Goal: Navigation & Orientation: Find specific page/section

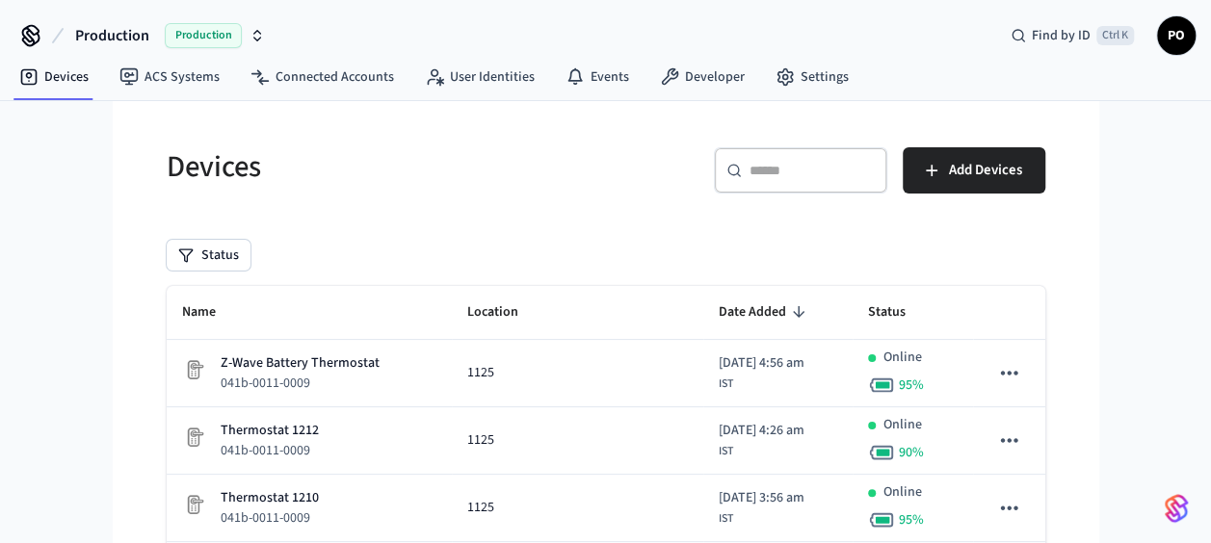
click at [102, 30] on span "Production" at bounding box center [112, 35] width 74 height 23
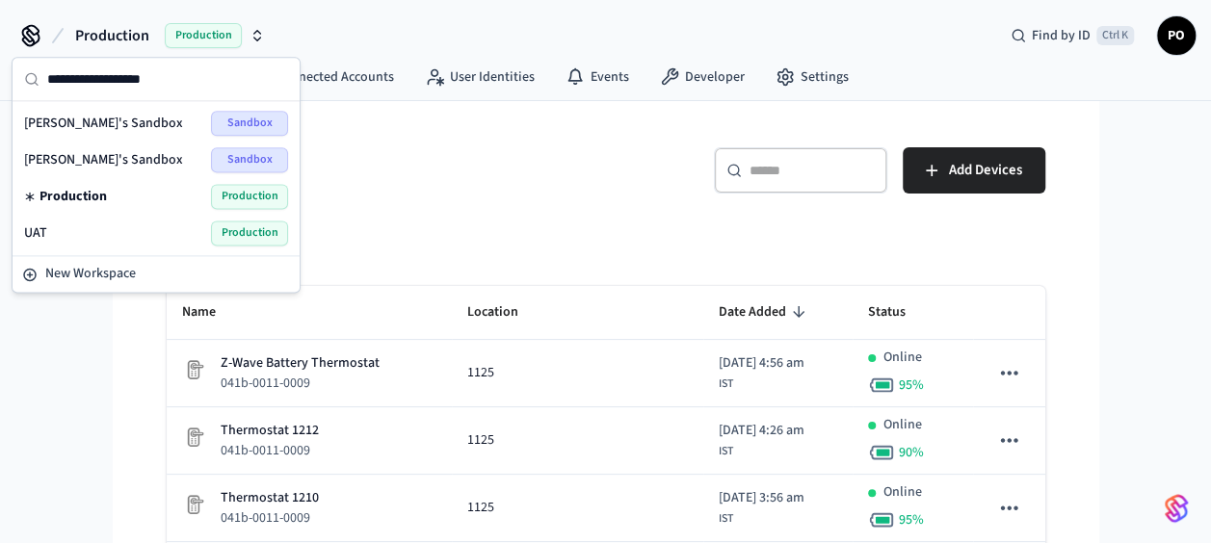
click at [114, 229] on div "UAT Production" at bounding box center [156, 233] width 264 height 25
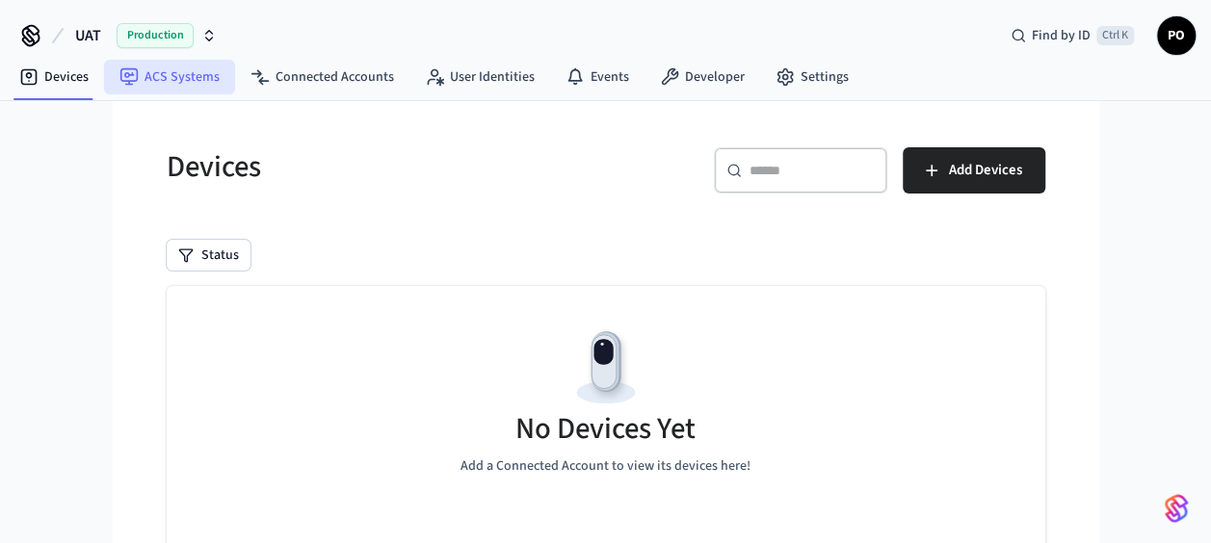
click at [160, 79] on link "ACS Systems" at bounding box center [169, 77] width 131 height 35
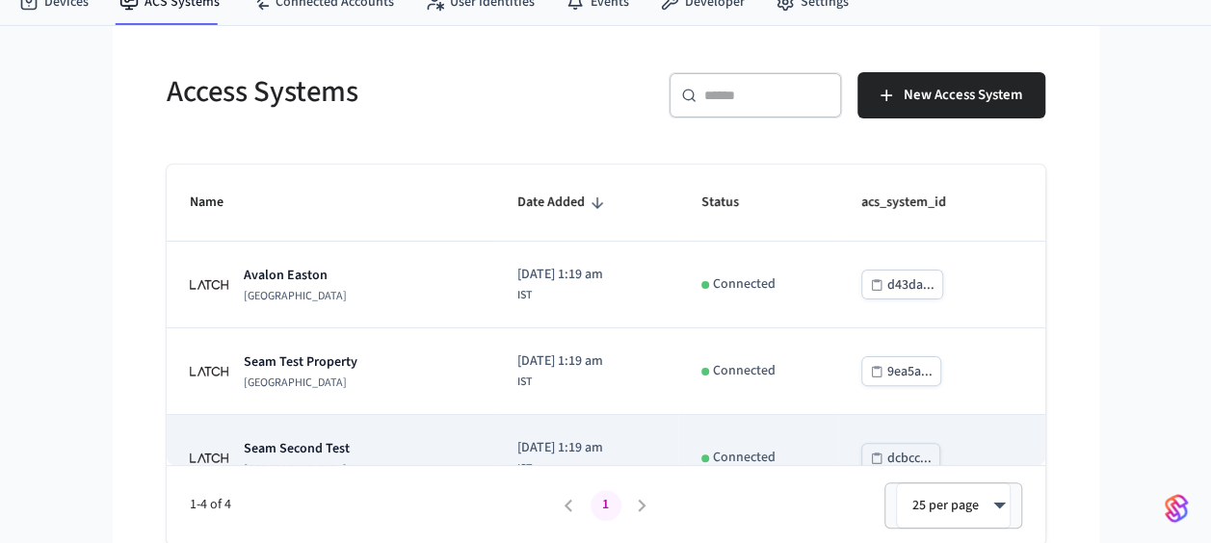
click at [364, 449] on div "Seam Second Test Latch Building" at bounding box center [331, 458] width 282 height 39
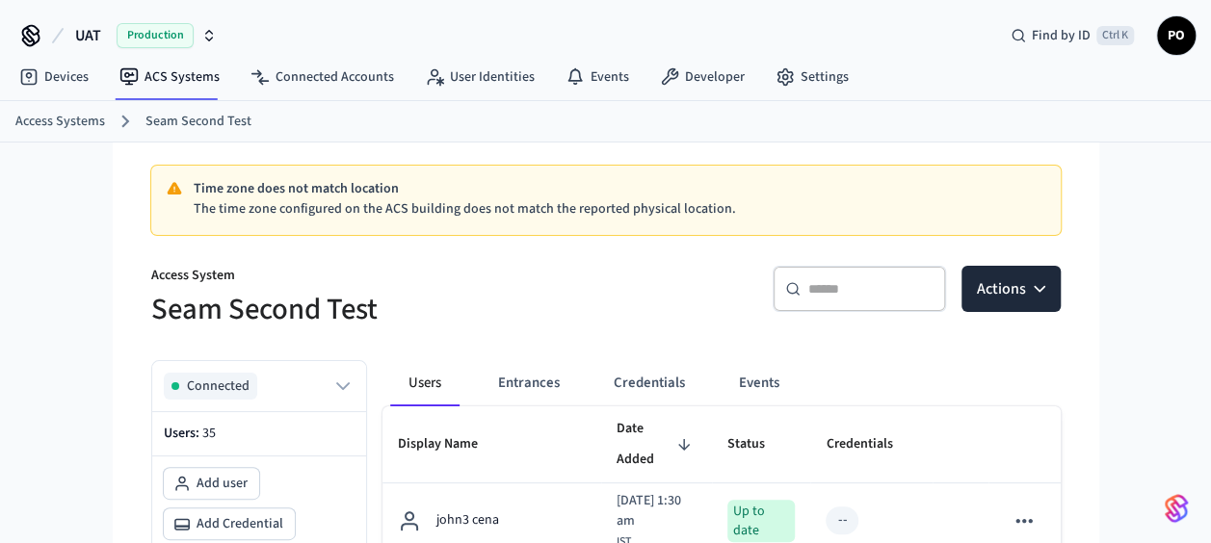
click at [518, 383] on button "Entrances" at bounding box center [529, 383] width 92 height 46
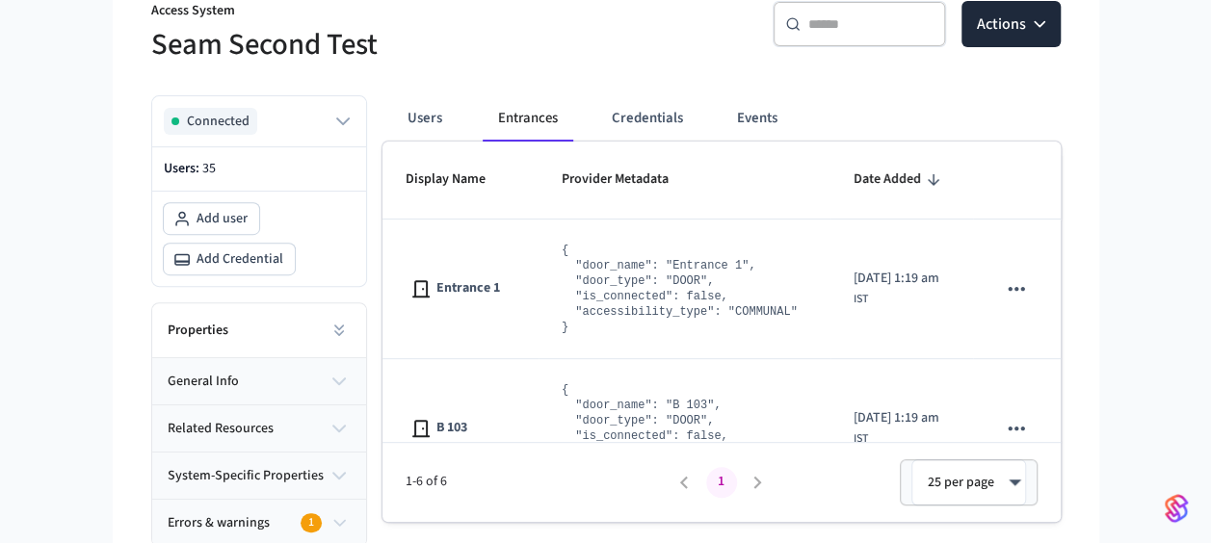
scroll to position [613, 0]
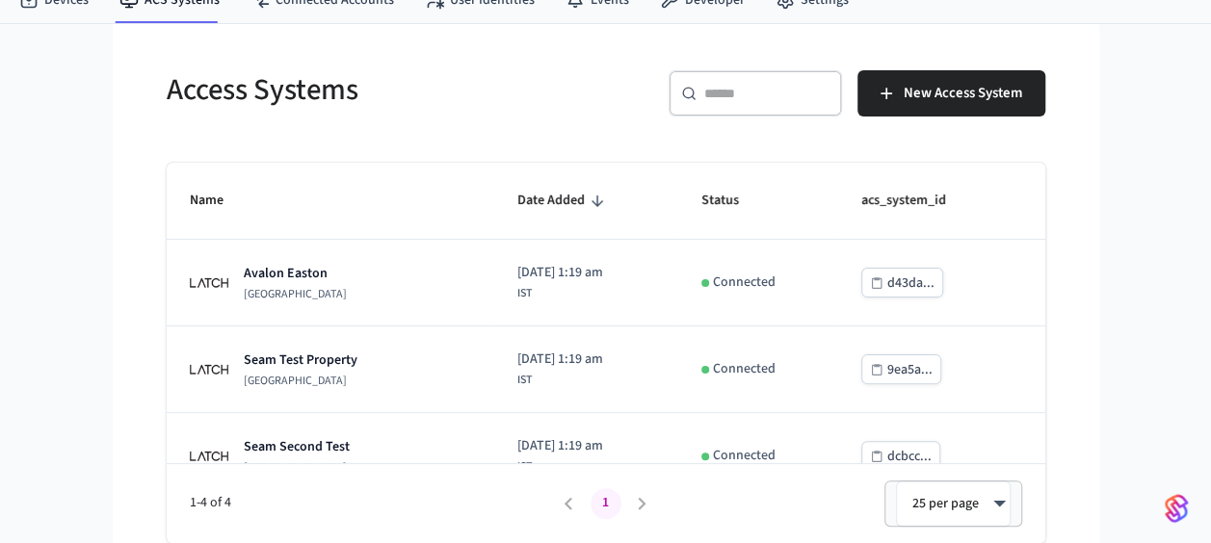
scroll to position [75, 0]
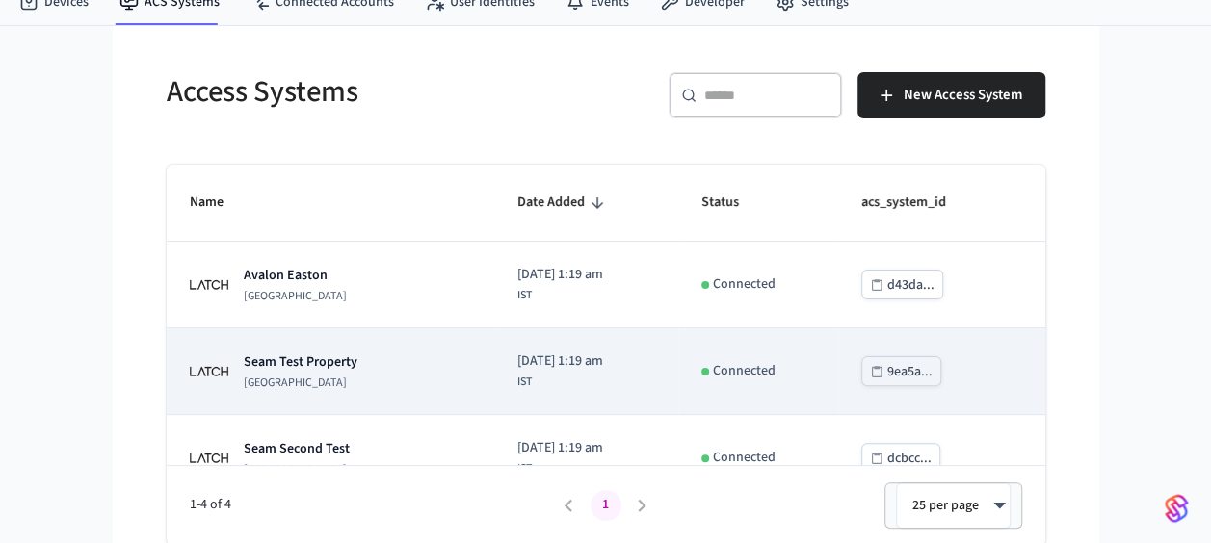
click at [494, 341] on td "[DATE] 1:19 am IST" at bounding box center [586, 372] width 184 height 87
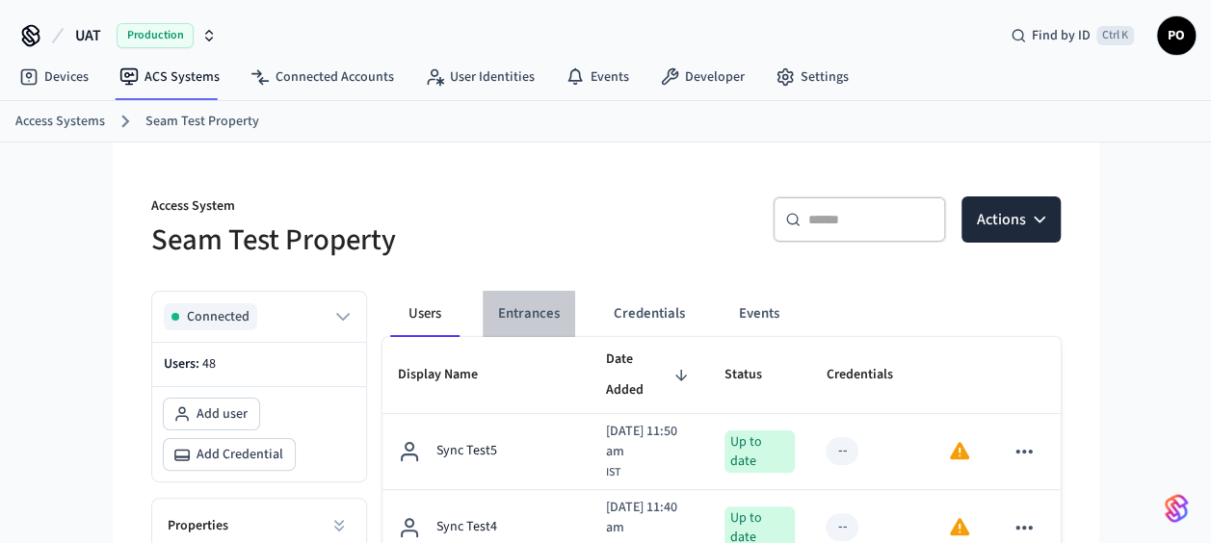
click at [542, 308] on button "Entrances" at bounding box center [529, 314] width 92 height 46
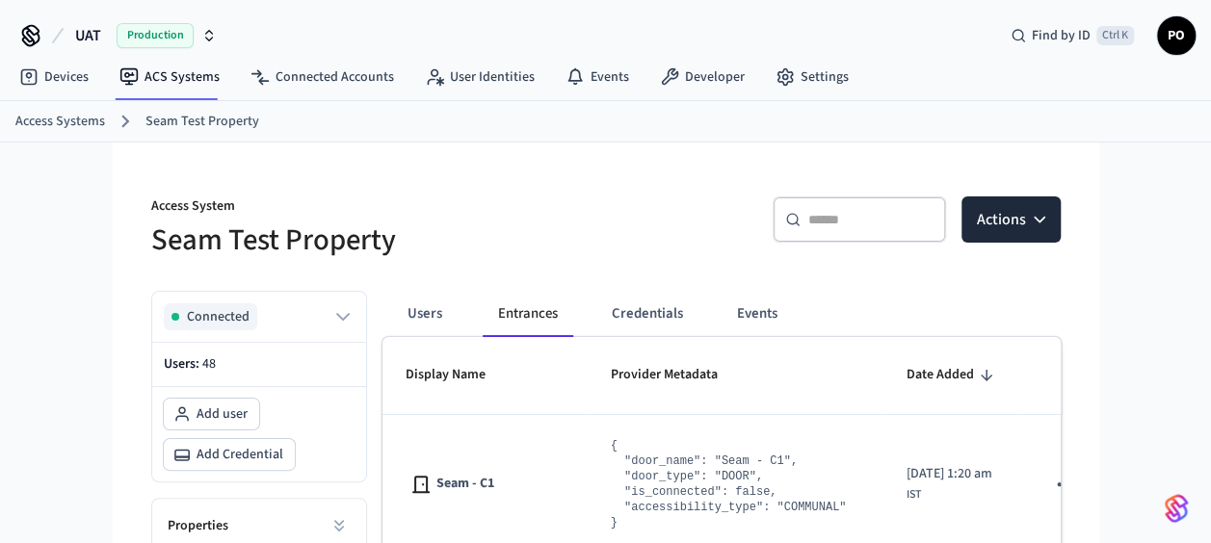
click at [54, 131] on ol "Access Systems Seam Test Property" at bounding box center [613, 121] width 1196 height 25
click at [87, 122] on link "Access Systems" at bounding box center [60, 122] width 90 height 20
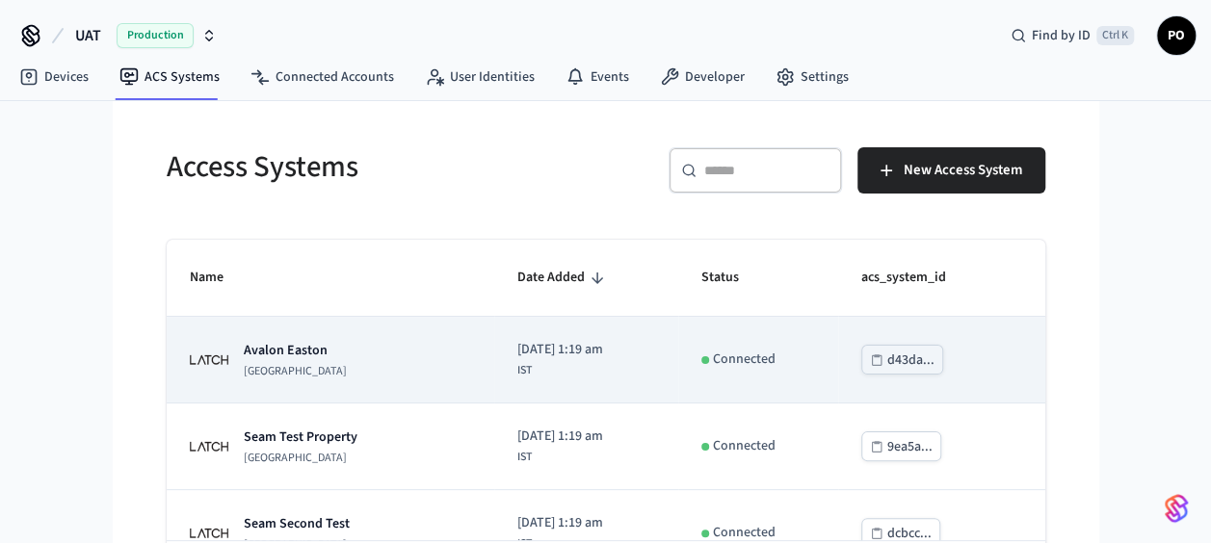
click at [426, 377] on div "[GEOGRAPHIC_DATA]" at bounding box center [331, 360] width 282 height 39
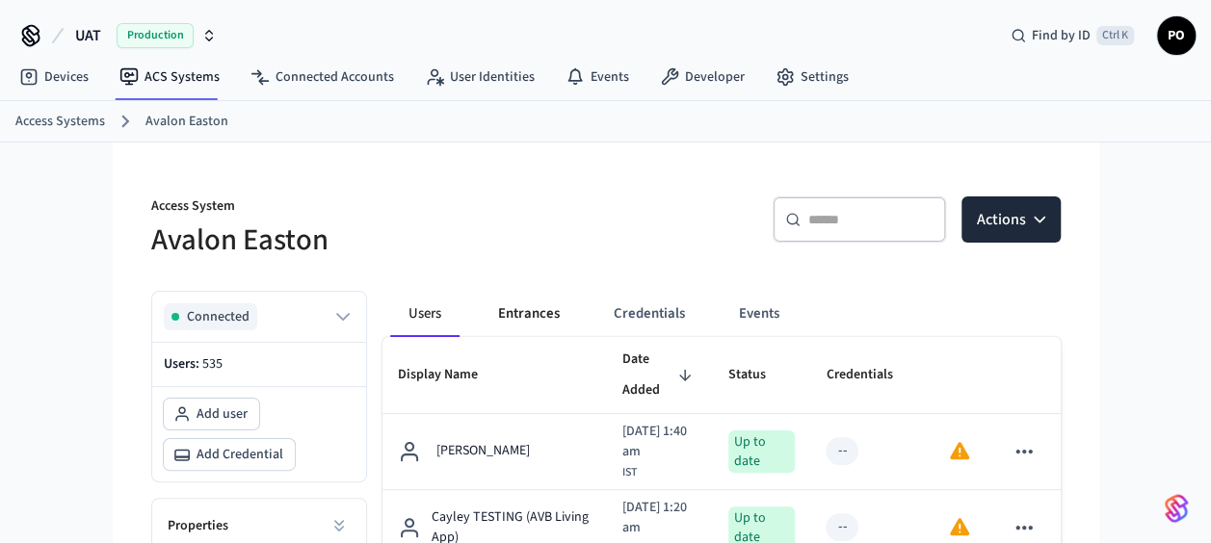
click at [545, 310] on button "Entrances" at bounding box center [529, 314] width 92 height 46
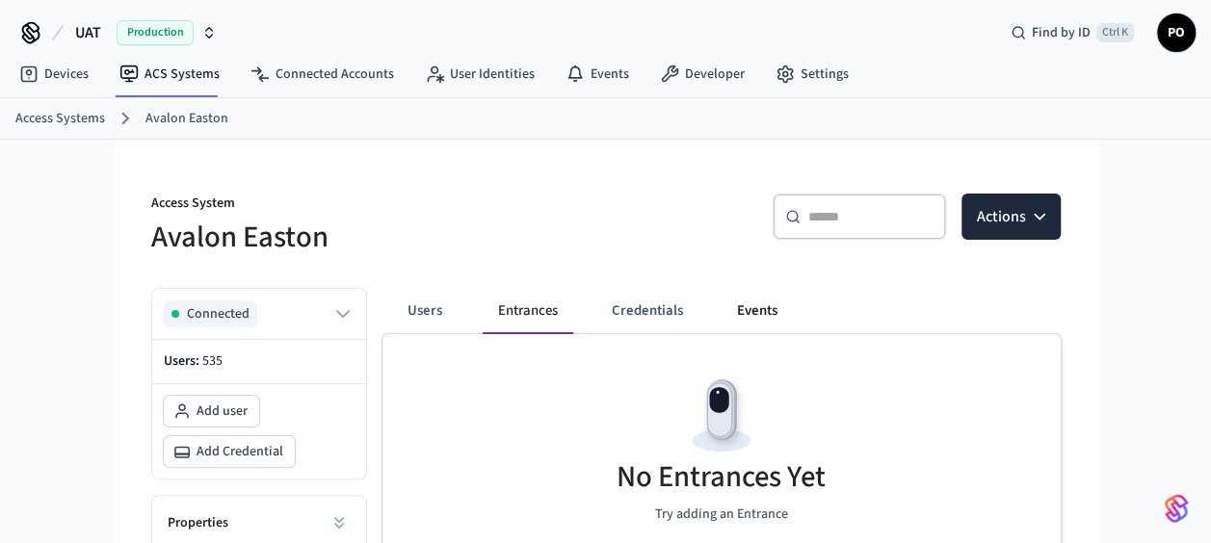
scroll to position [2, 0]
